Goal: Find specific page/section: Find specific page/section

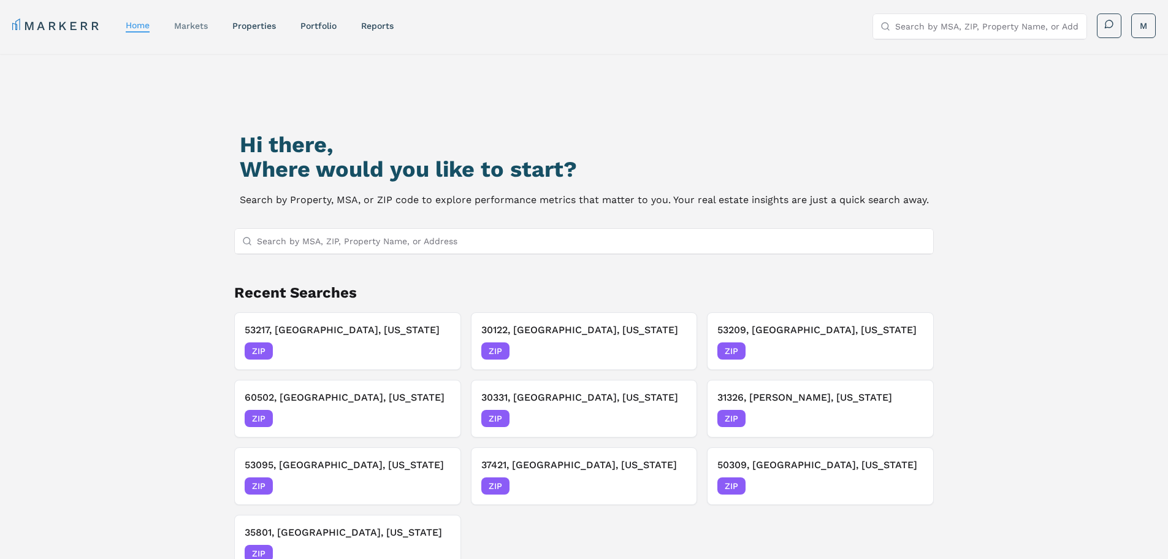
click at [190, 21] on link "markets" at bounding box center [191, 26] width 34 height 10
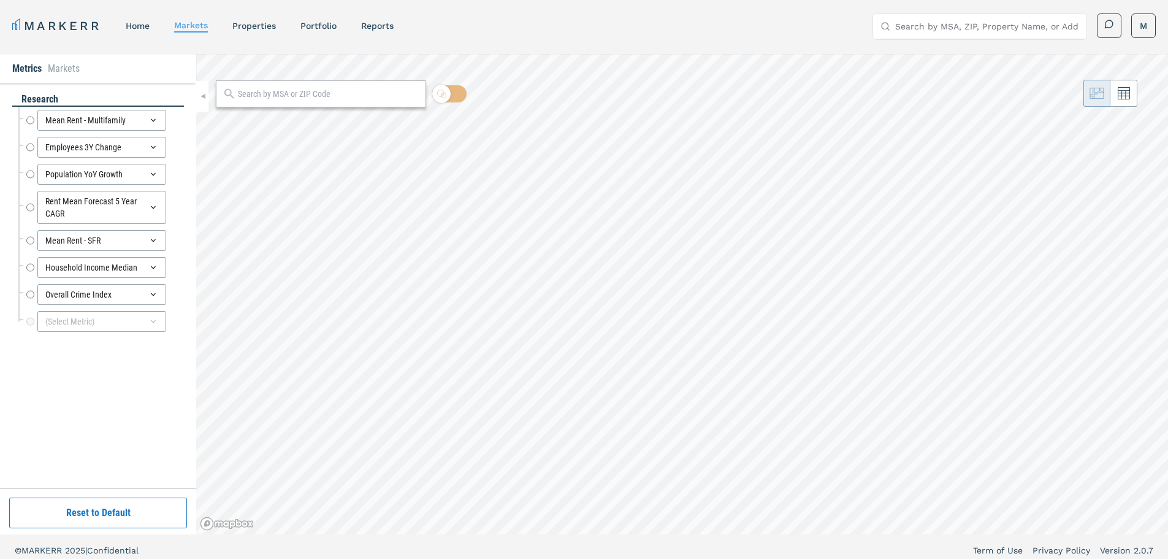
radio input "true"
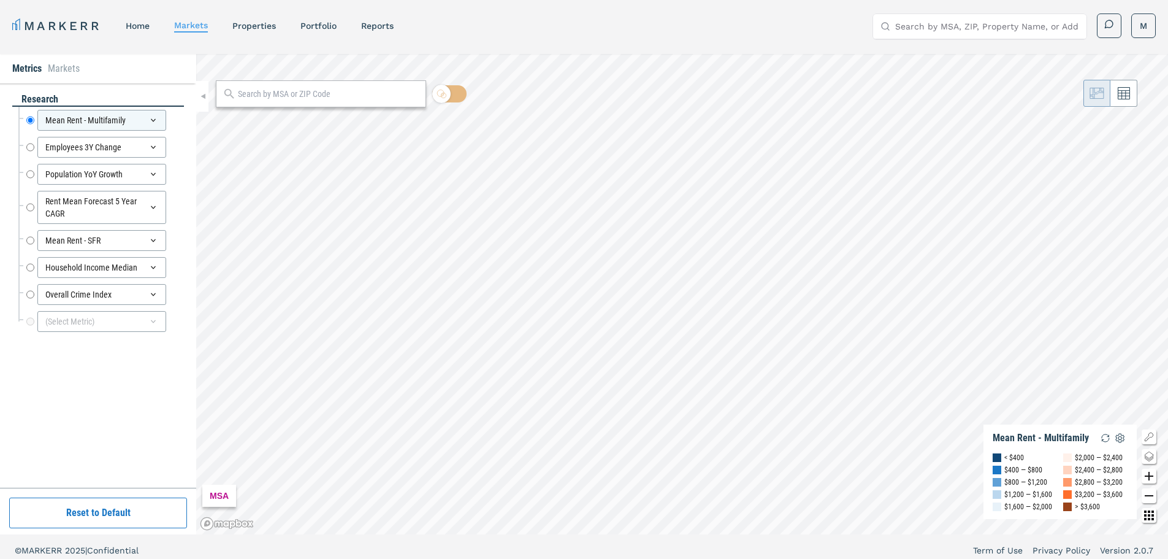
click at [270, 96] on input "text" at bounding box center [329, 94] width 182 height 13
type input "32225"
click at [282, 121] on div "32225, [GEOGRAPHIC_DATA], [US_STATE]" at bounding box center [297, 121] width 144 height 13
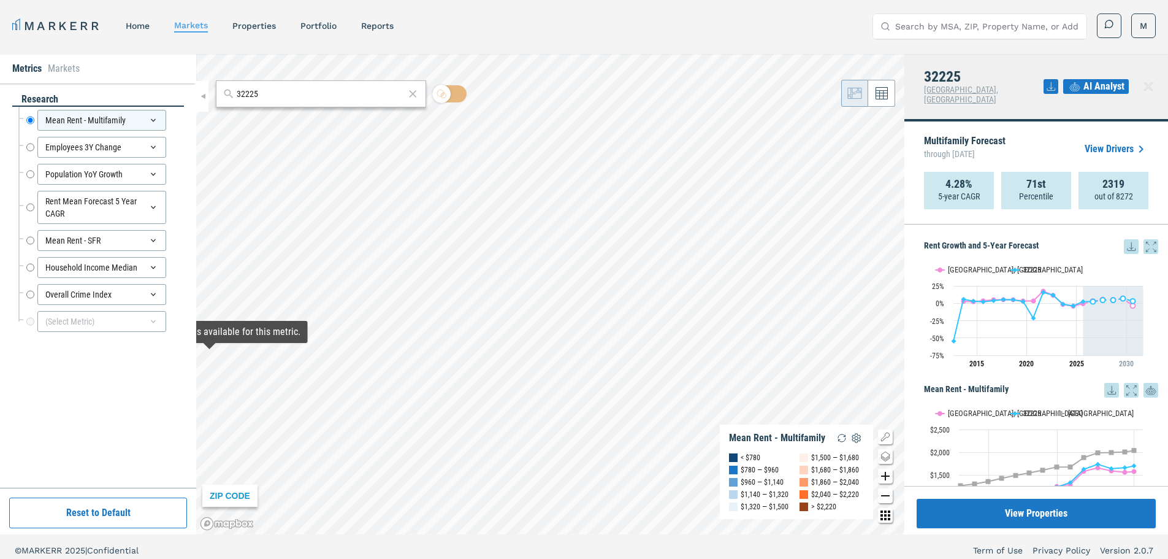
click at [26, 293] on div "Overall Crime Index Overall Crime Index" at bounding box center [101, 294] width 166 height 27
click at [27, 294] on input "Overall Crime Index" at bounding box center [30, 294] width 8 height 21
radio input "false"
radio input "true"
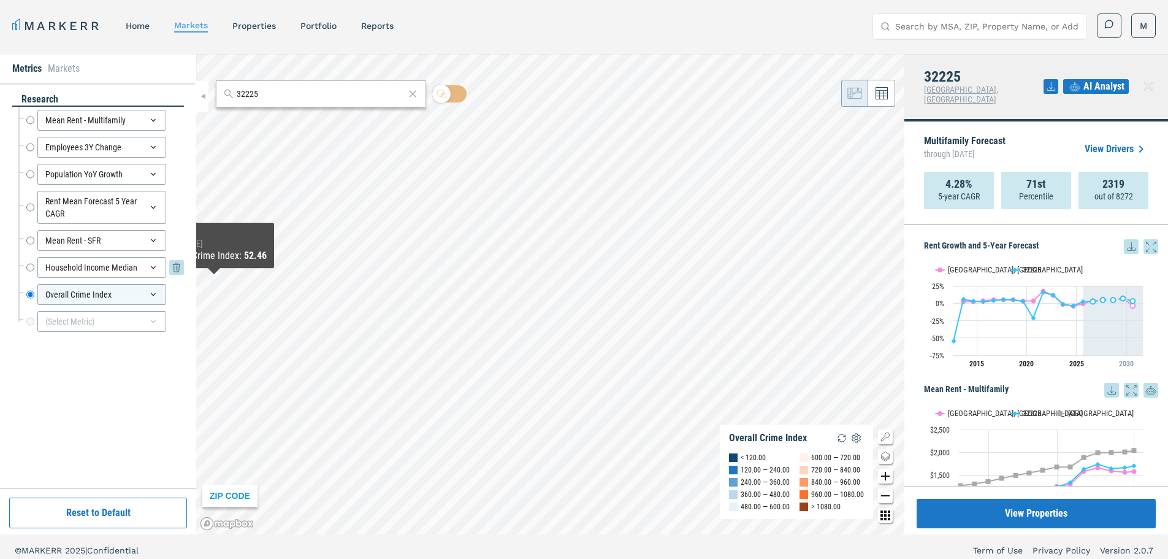
click at [33, 267] on input "Household Income Median" at bounding box center [30, 267] width 8 height 21
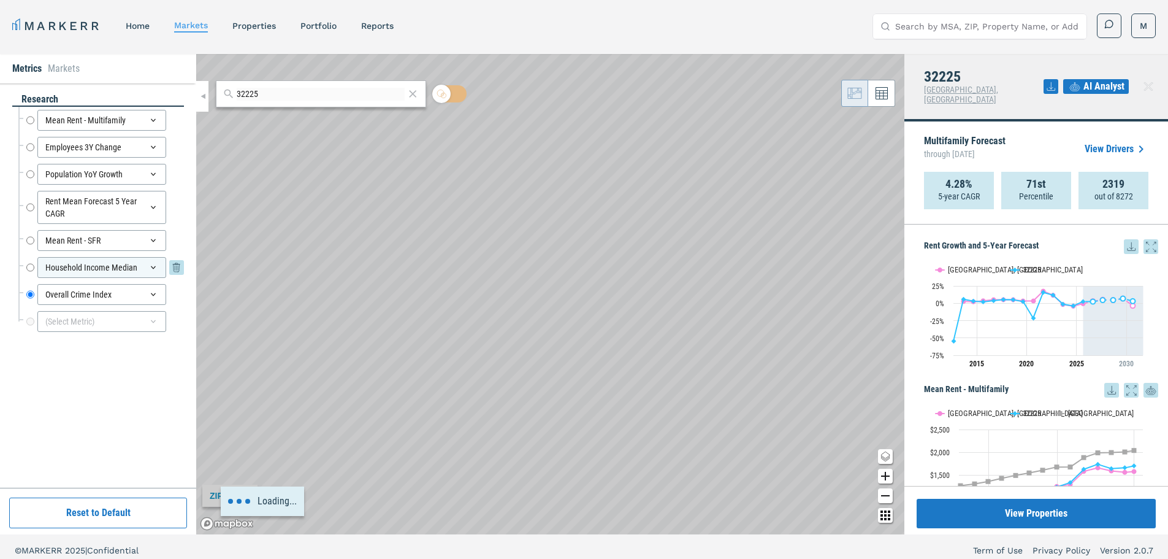
radio input "true"
